Goal: Task Accomplishment & Management: Use online tool/utility

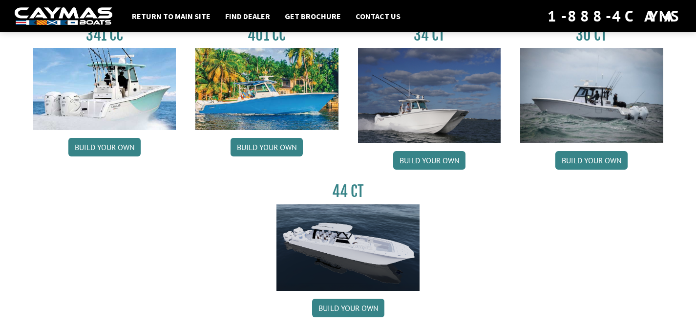
scroll to position [495, 0]
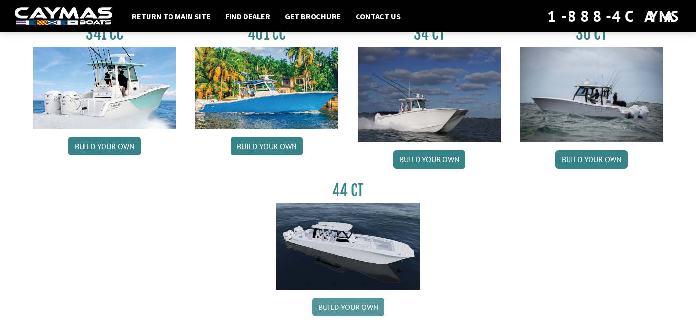
click at [354, 309] on link "Build your own" at bounding box center [348, 307] width 72 height 19
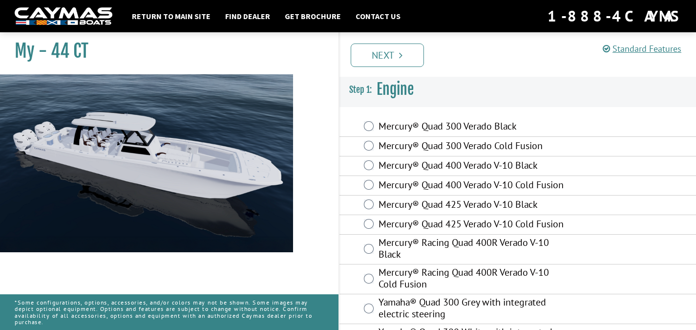
click at [457, 246] on label "Mercury® Racing Quad 400R Verado V-10 Black" at bounding box center [474, 250] width 191 height 26
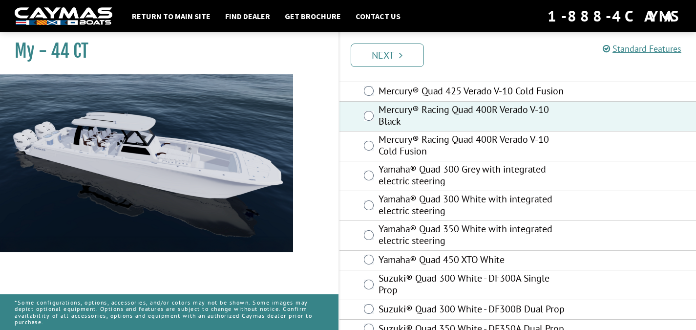
scroll to position [151, 0]
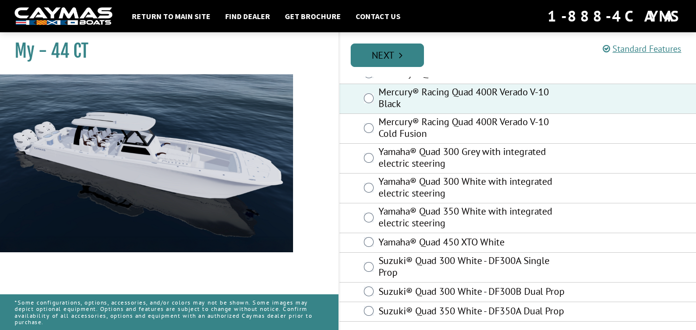
click at [395, 49] on link "Next" at bounding box center [387, 54] width 73 height 23
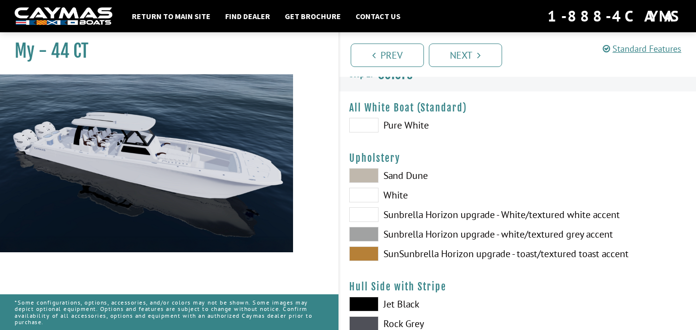
scroll to position [0, 0]
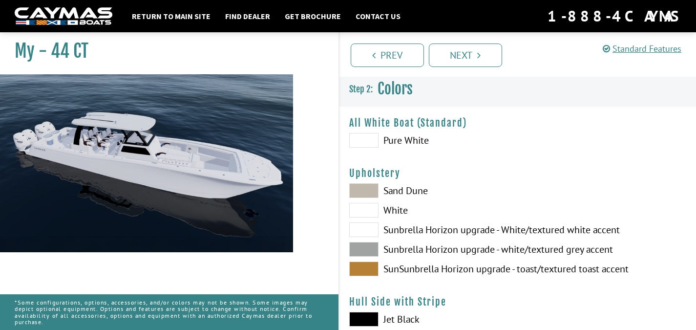
click at [400, 191] on label "Sand Dune" at bounding box center [428, 190] width 159 height 15
